Goal: Information Seeking & Learning: Learn about a topic

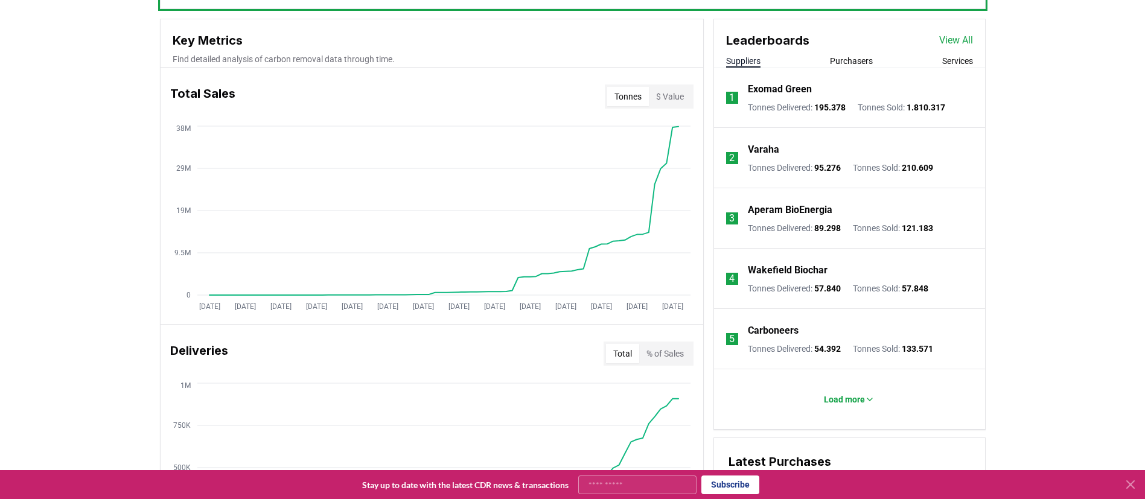
scroll to position [453, 0]
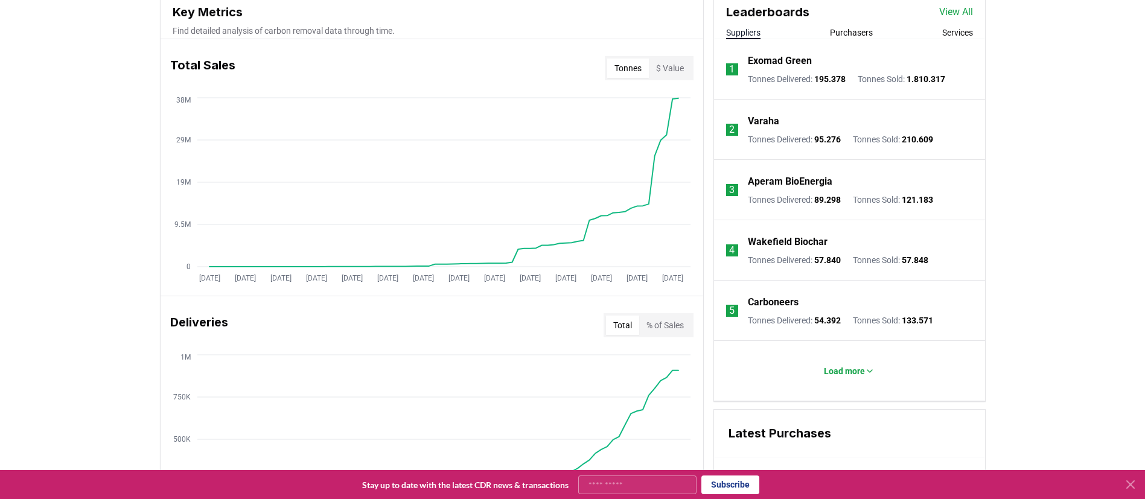
click at [849, 25] on div "Leaderboards View All Suppliers Purchasers Services" at bounding box center [849, 15] width 271 height 48
click at [849, 27] on button "Purchasers" at bounding box center [851, 33] width 43 height 12
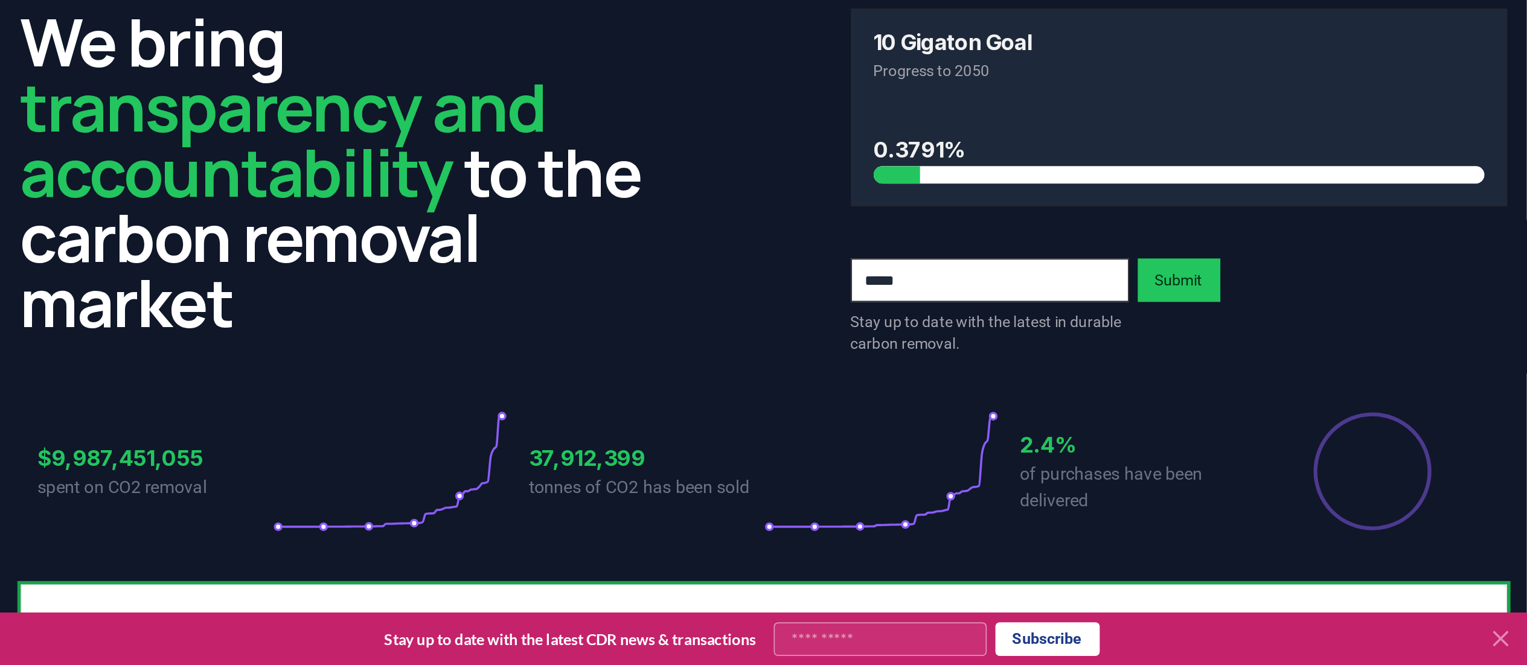
scroll to position [0, 0]
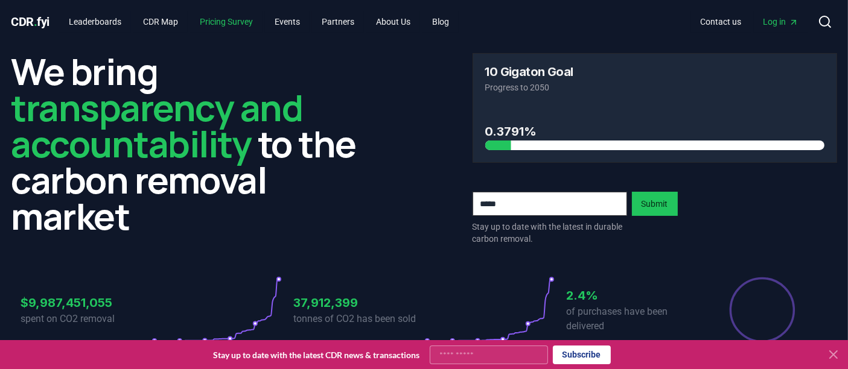
click at [240, 24] on link "Pricing Survey" at bounding box center [226, 22] width 72 height 22
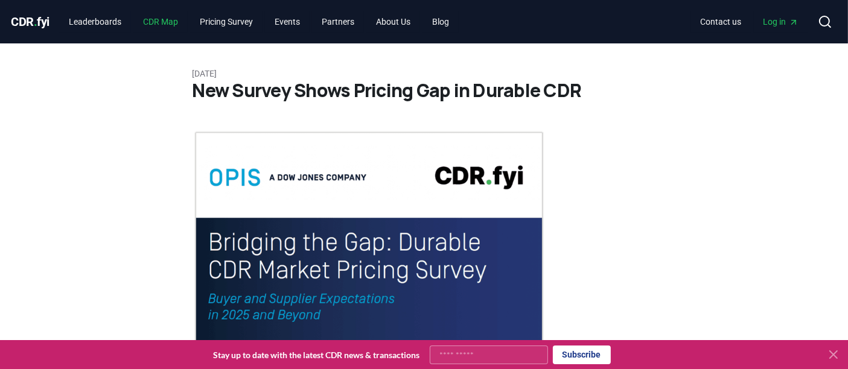
click at [178, 18] on link "CDR Map" at bounding box center [160, 22] width 54 height 22
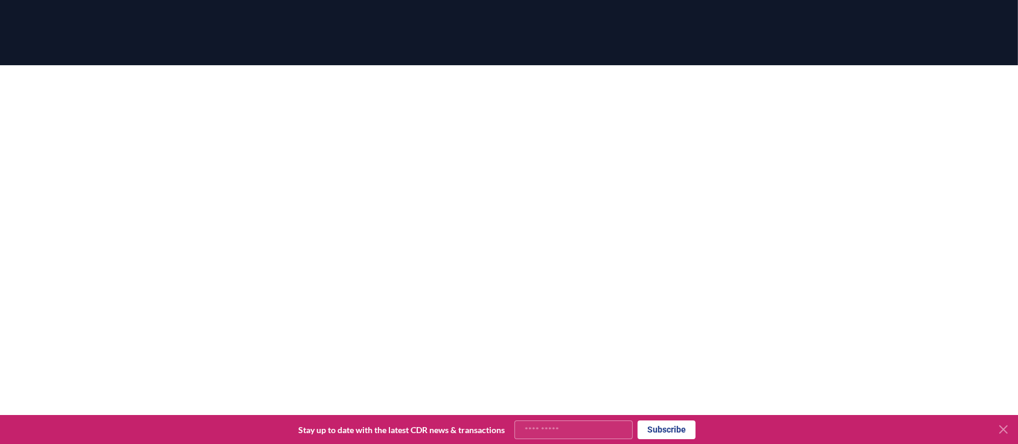
scroll to position [355, 0]
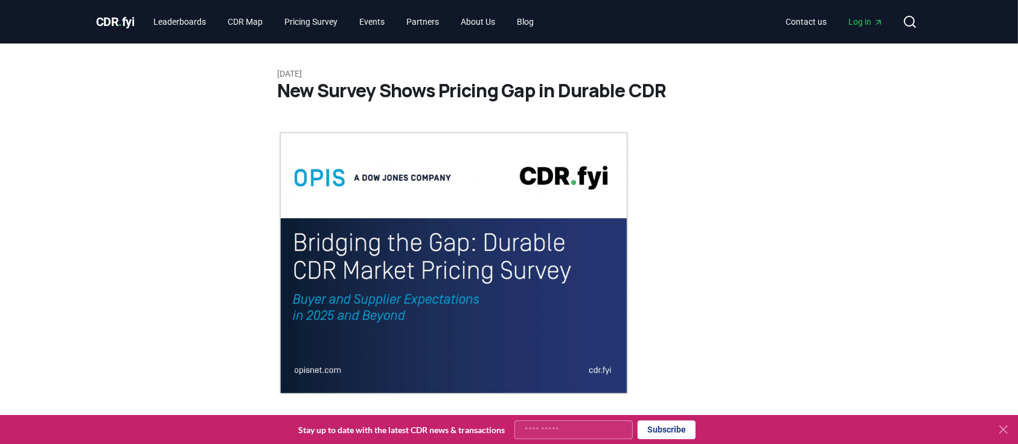
click at [169, 19] on link "Leaderboards" at bounding box center [180, 22] width 72 height 22
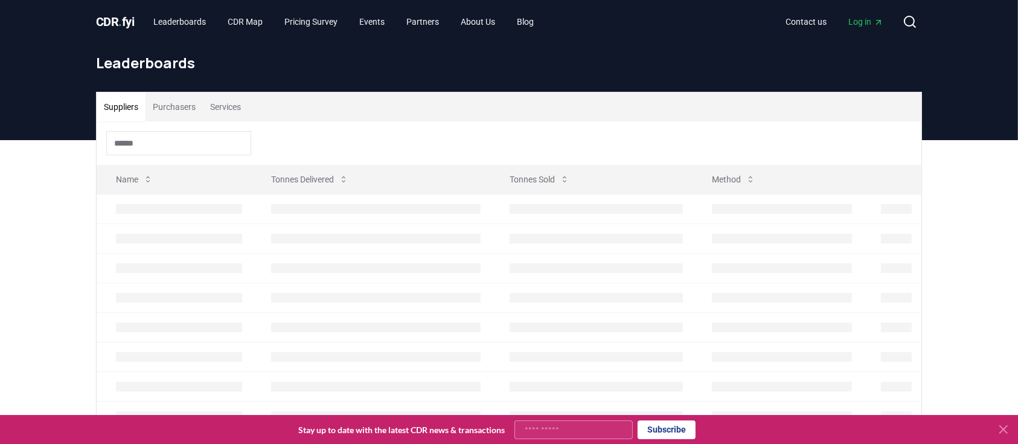
click at [121, 19] on span "." at bounding box center [121, 21] width 4 height 14
